Goal: Task Accomplishment & Management: Complete application form

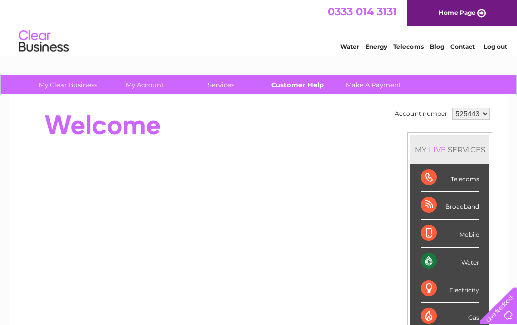
click at [293, 82] on link "Customer Help" at bounding box center [297, 84] width 83 height 19
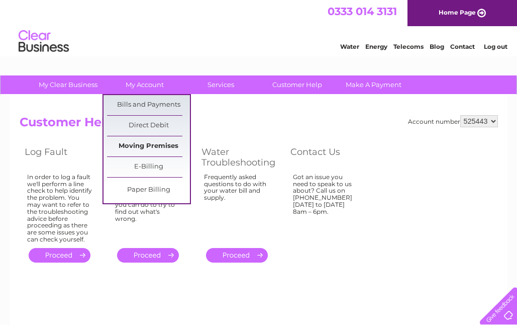
click at [153, 145] on link "Moving Premises" at bounding box center [148, 146] width 83 height 20
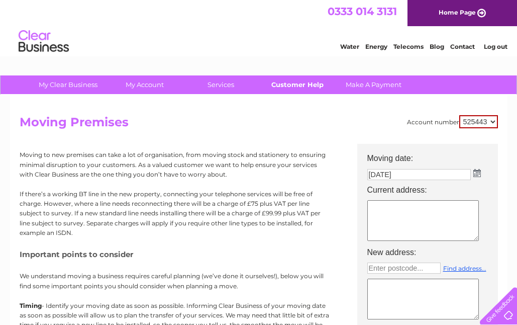
click at [286, 81] on link "Customer Help" at bounding box center [297, 84] width 83 height 19
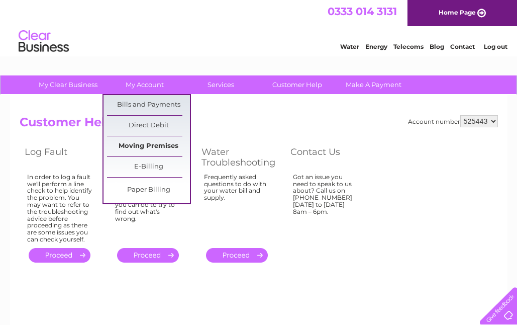
click at [165, 149] on link "Moving Premises" at bounding box center [148, 146] width 83 height 20
